Goal: Navigation & Orientation: Find specific page/section

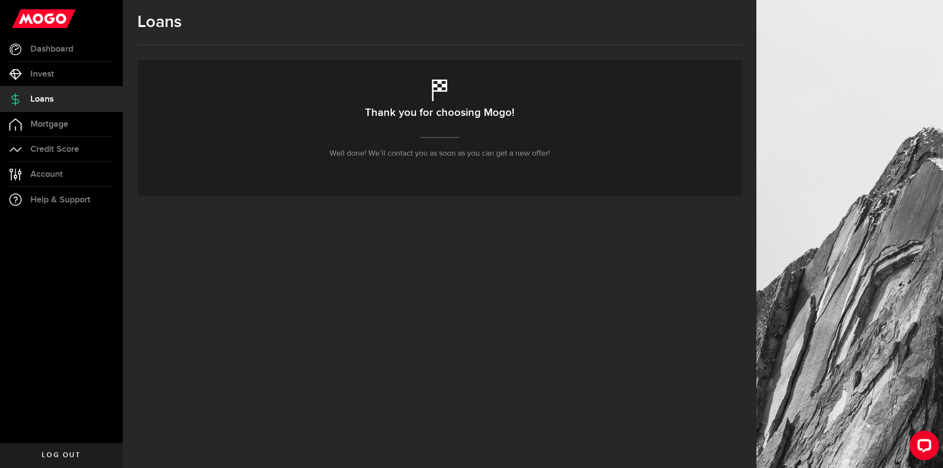
click at [393, 153] on p "Well done! We’ll contact you as soon as you can get a new offer!" at bounding box center [440, 154] width 221 height 12
click at [54, 140] on link "Credit Score" at bounding box center [61, 149] width 123 height 25
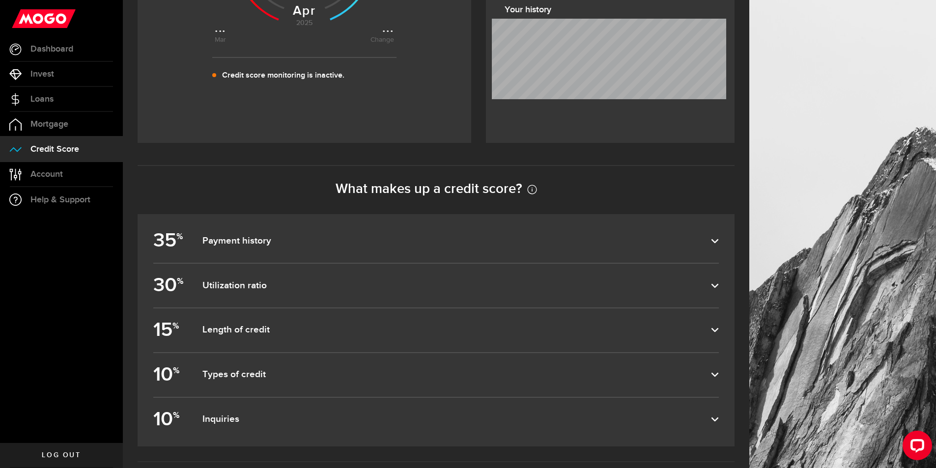
scroll to position [405, 0]
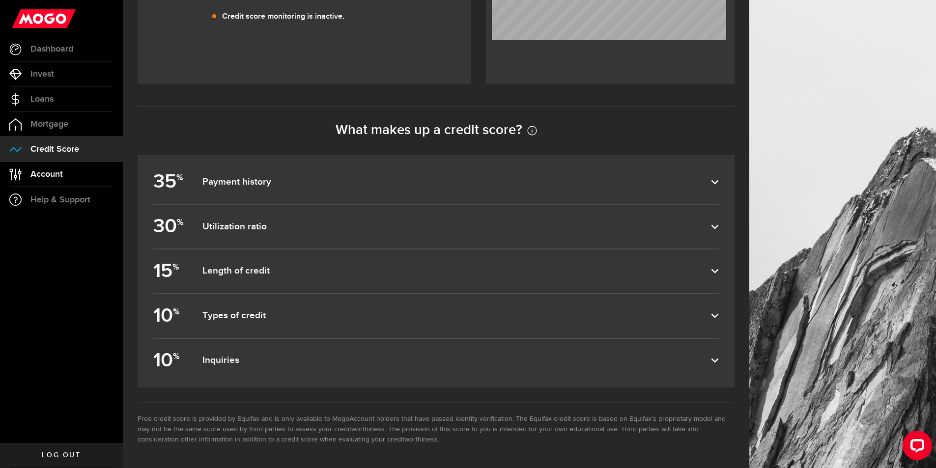
click at [69, 168] on link "Account Compte" at bounding box center [61, 174] width 123 height 25
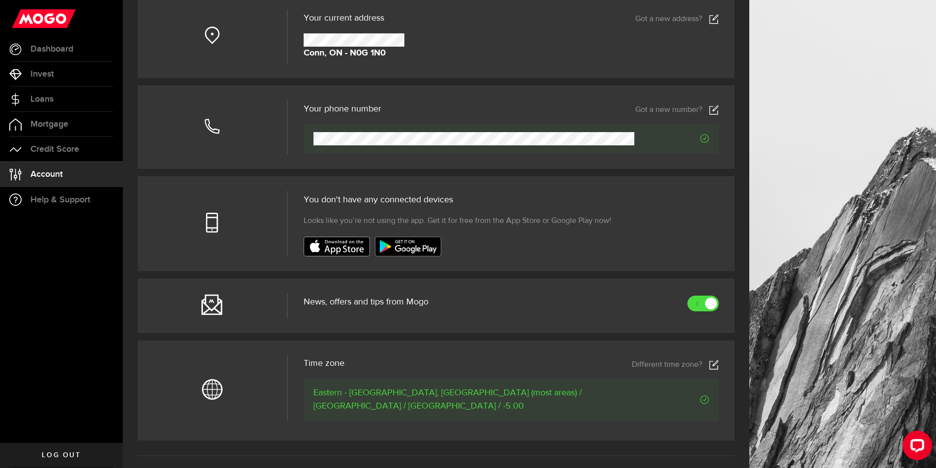
scroll to position [246, 0]
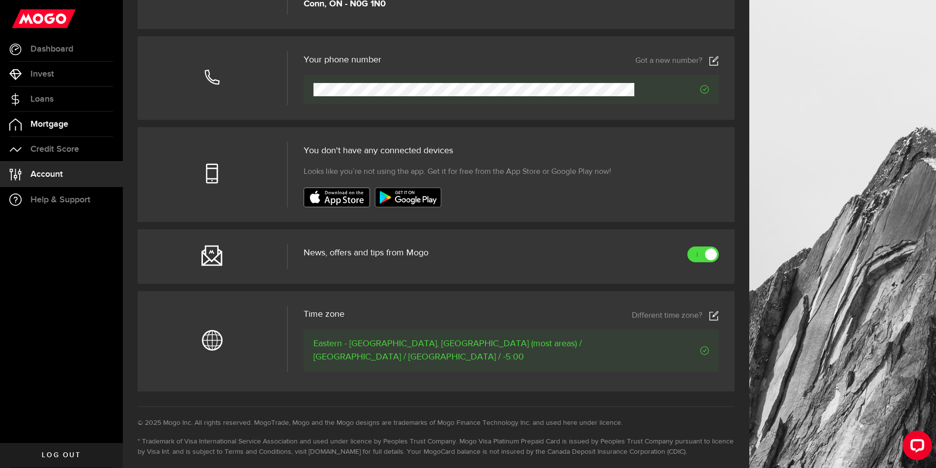
click at [39, 121] on span "Mortgage" at bounding box center [49, 124] width 38 height 9
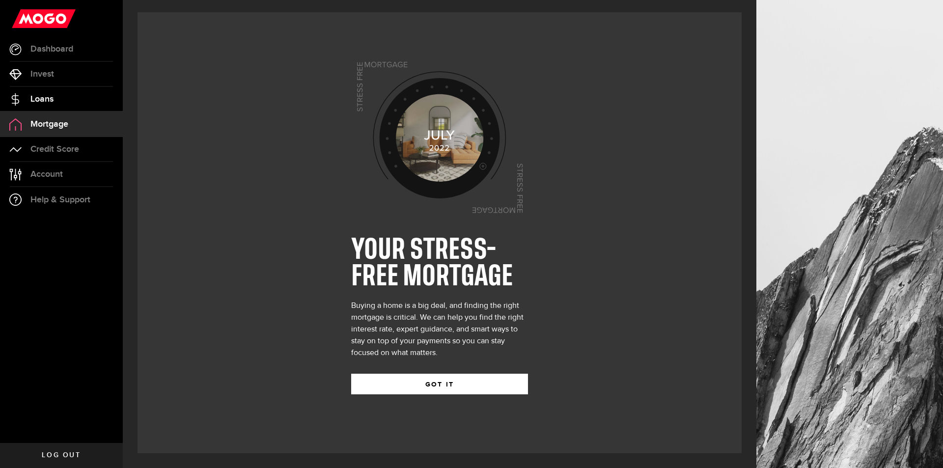
click at [44, 104] on link "Loans" at bounding box center [61, 99] width 123 height 25
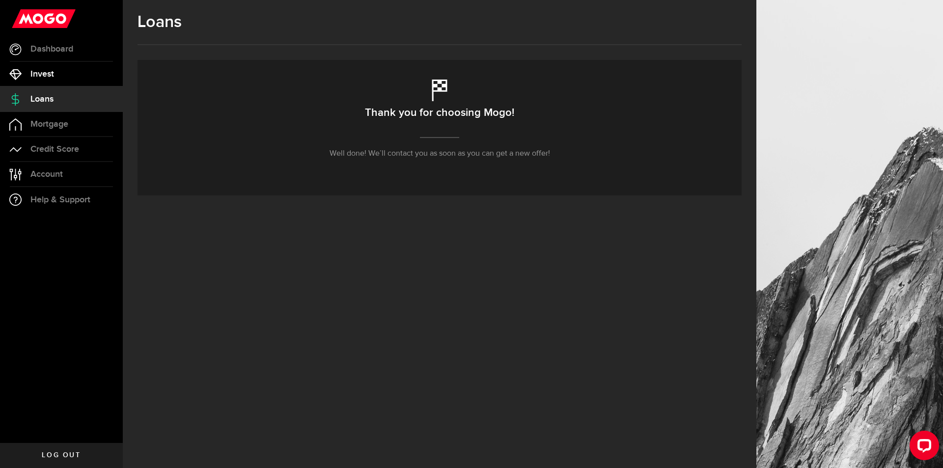
click at [47, 71] on span "Invest" at bounding box center [42, 74] width 24 height 9
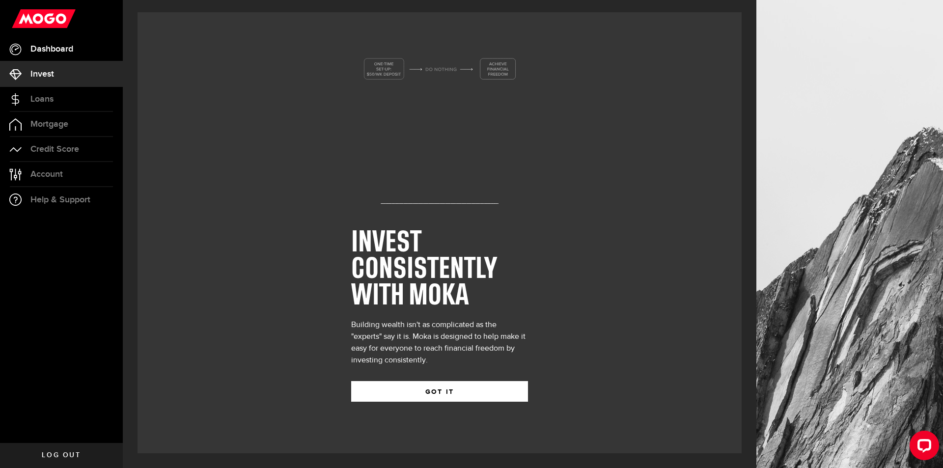
click at [47, 51] on span "Dashboard" at bounding box center [51, 49] width 43 height 9
